Goal: Task Accomplishment & Management: Use online tool/utility

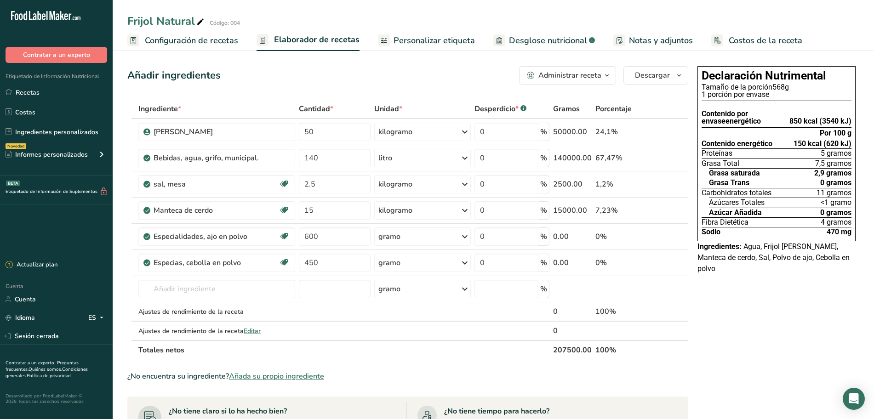
click at [207, 37] on font "Configuración de recetas" at bounding box center [191, 40] width 93 height 11
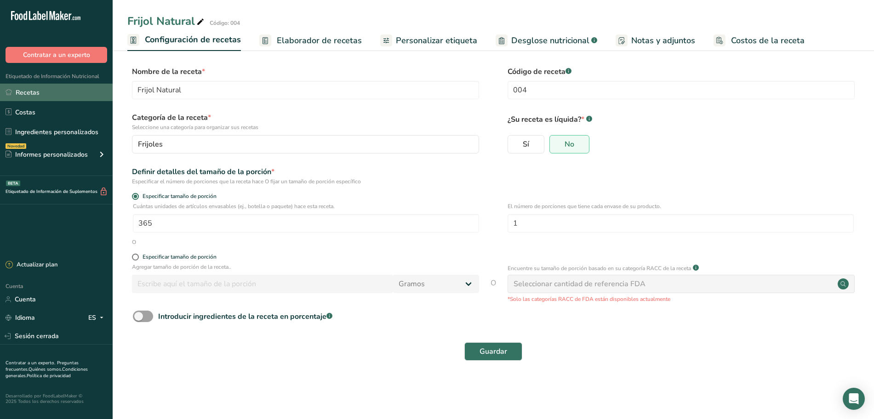
click at [31, 89] on font "Recetas" at bounding box center [28, 92] width 24 height 9
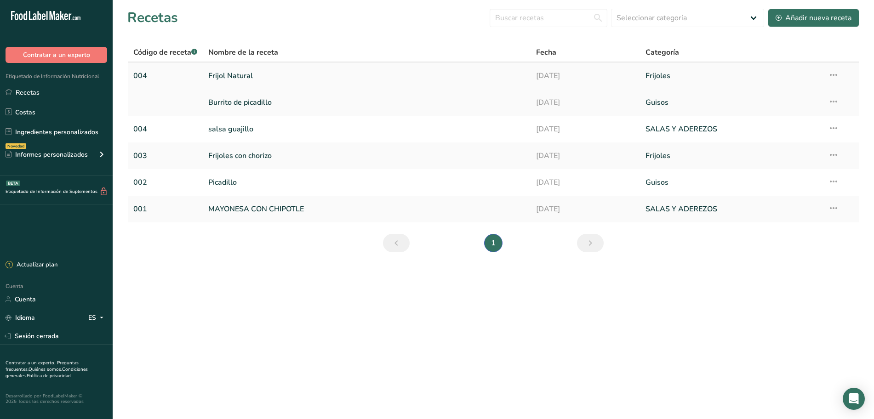
click at [291, 74] on link "Frijol Natural" at bounding box center [366, 75] width 317 height 19
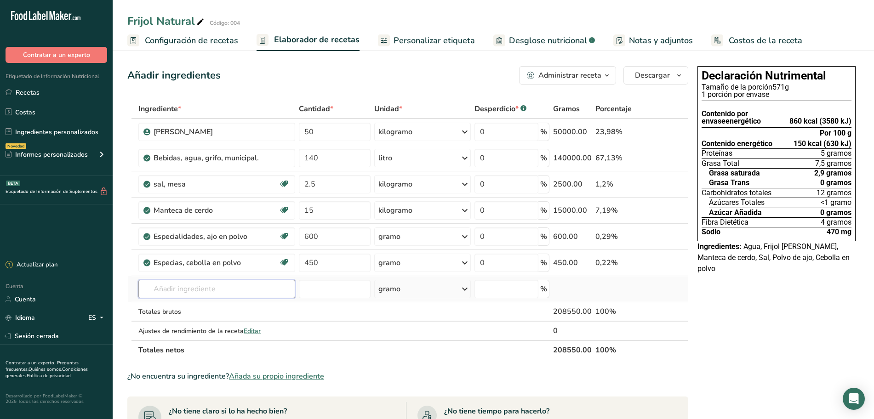
click at [187, 295] on input "text" at bounding box center [216, 289] width 157 height 18
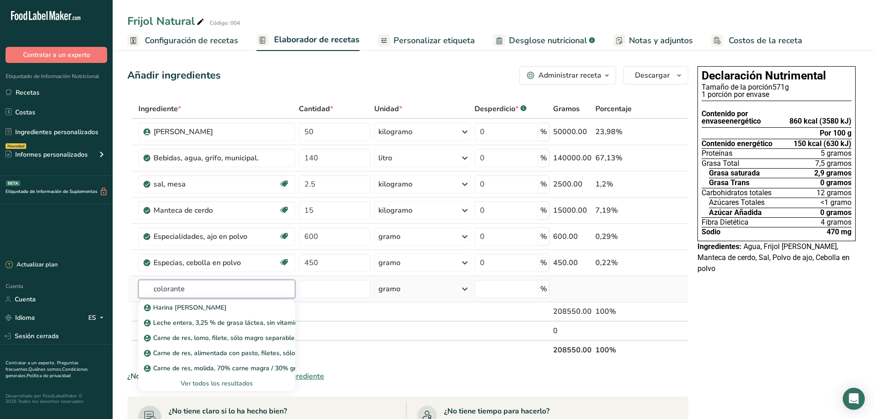
type input "colorante"
click at [220, 384] on font "Ver todos los resultados" at bounding box center [217, 383] width 72 height 9
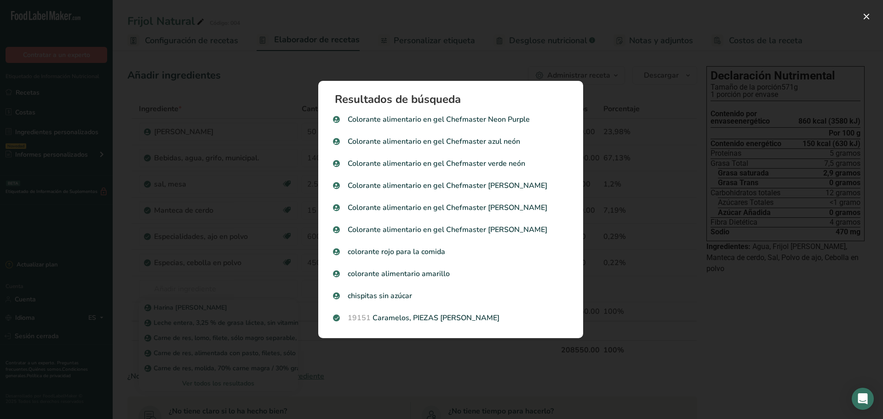
click at [311, 69] on div "Resultados de búsqueda Colorante alimentario en gel Chefmaster Neon Purple Colo…" at bounding box center [450, 209] width 294 height 287
click at [216, 287] on div "Resultados de búsqueda modal" at bounding box center [441, 209] width 883 height 419
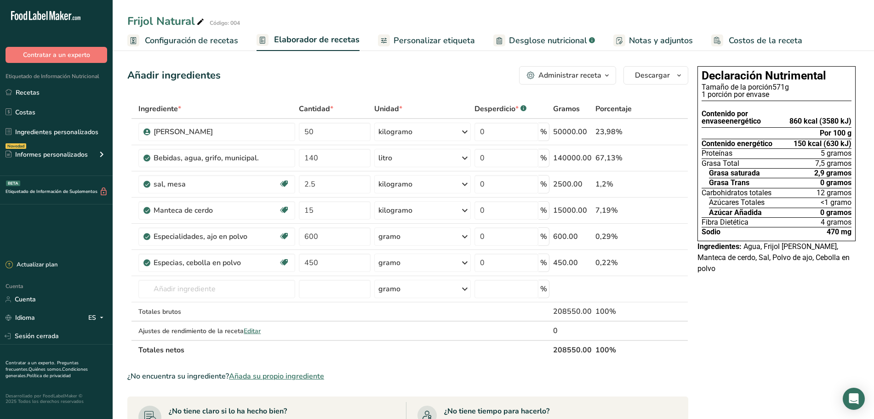
click at [282, 373] on font "Añada su propio ingrediente" at bounding box center [276, 377] width 95 height 10
click at [237, 296] on input "text" at bounding box center [216, 289] width 157 height 18
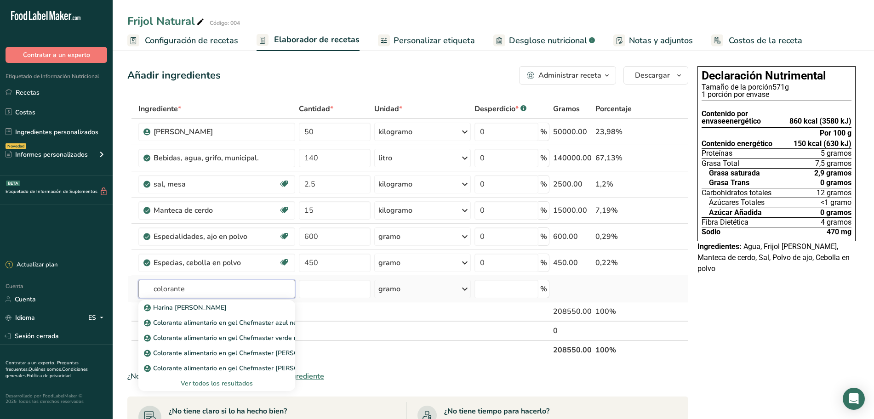
type input "colorante"
click at [209, 380] on font "Ver todos los resultados" at bounding box center [217, 383] width 72 height 9
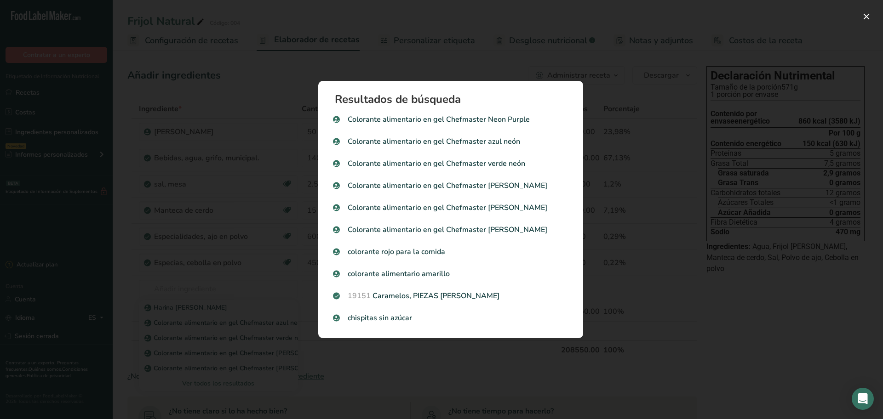
click at [412, 67] on div "Resultados de búsqueda Colorante alimentario en gel Chefmaster Neon Purple Colo…" at bounding box center [450, 209] width 294 height 287
click at [214, 287] on div "Resultados de búsqueda modal" at bounding box center [441, 209] width 883 height 419
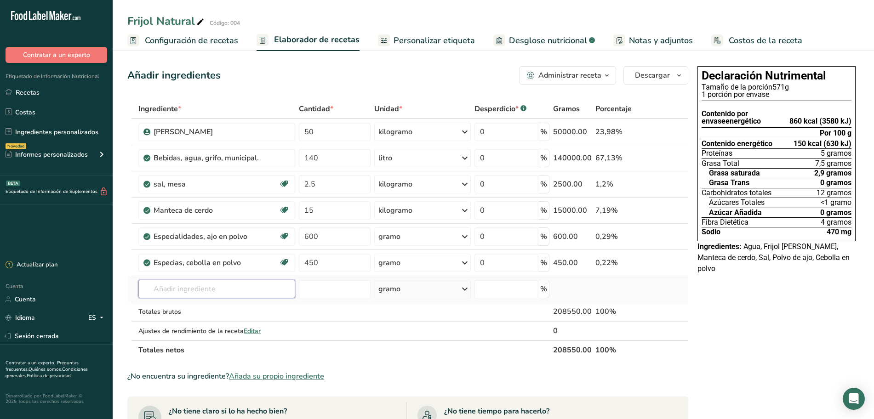
click at [210, 288] on input "text" at bounding box center [216, 289] width 157 height 18
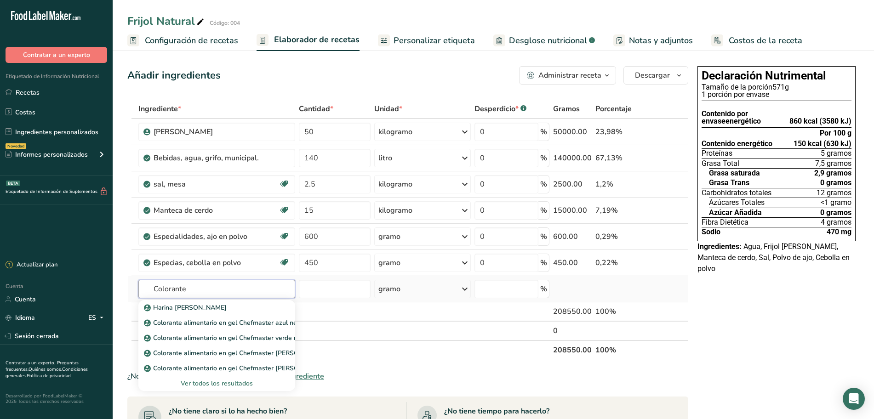
type input "Colorante"
click at [234, 380] on font "Ver todos los resultados" at bounding box center [217, 383] width 72 height 9
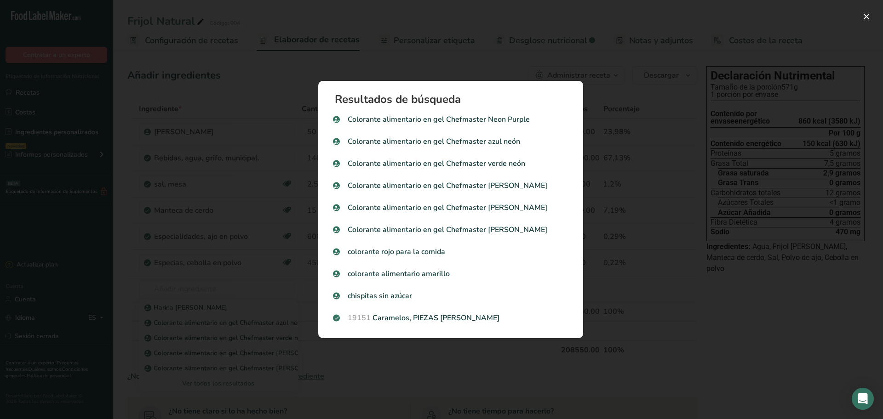
click at [238, 98] on div "Resultados de búsqueda modal" at bounding box center [441, 209] width 883 height 419
